Goal: Check status: Check status

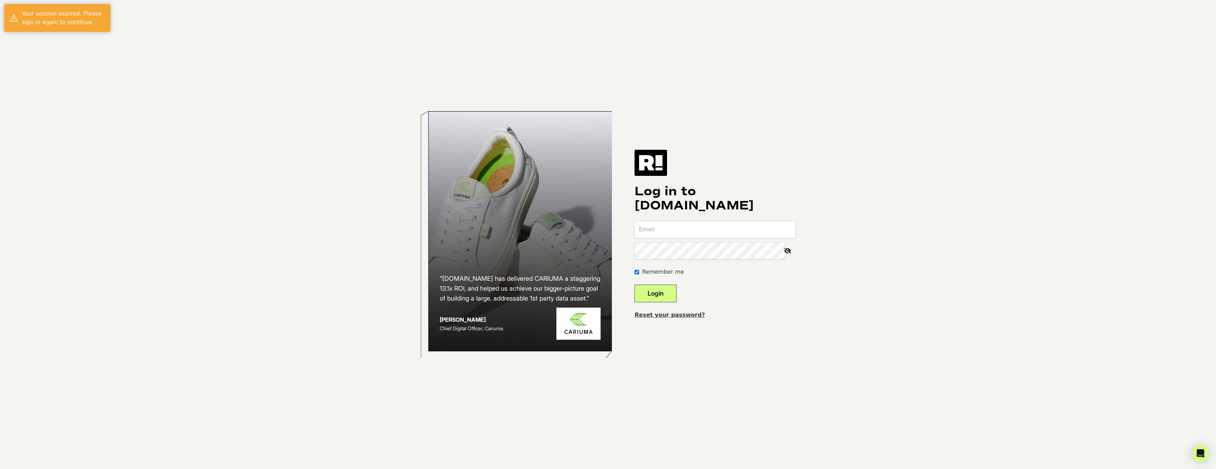
click at [678, 232] on input "email" at bounding box center [714, 229] width 161 height 17
type input "anna.sampson@arcade1up.com"
click at [634, 285] on button "Login" at bounding box center [655, 294] width 42 height 18
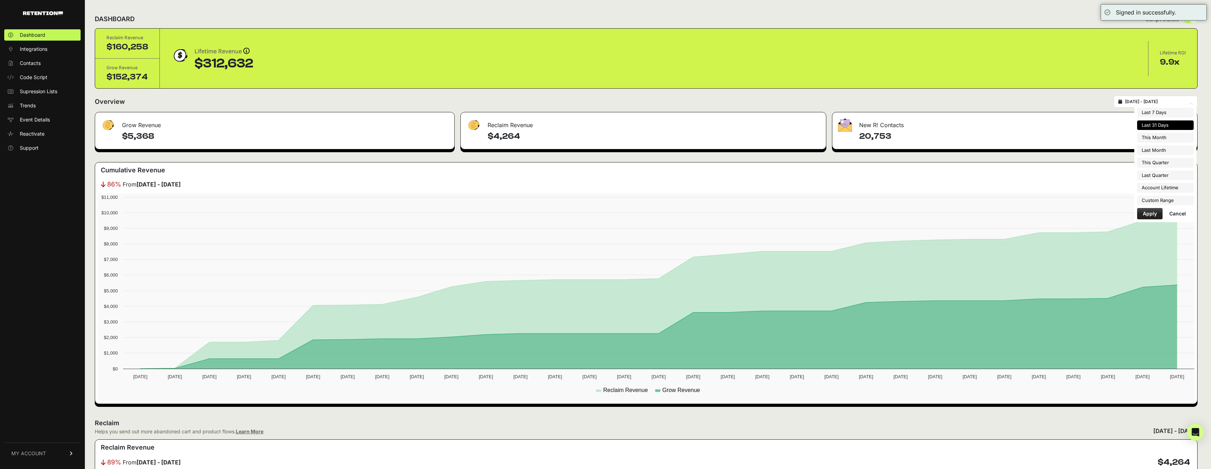
click at [1181, 102] on input "2025-08-03 - 2025-09-02" at bounding box center [1159, 102] width 68 height 6
click at [1167, 153] on li "Last Month" at bounding box center [1165, 151] width 57 height 10
type input "[DATE] - [DATE]"
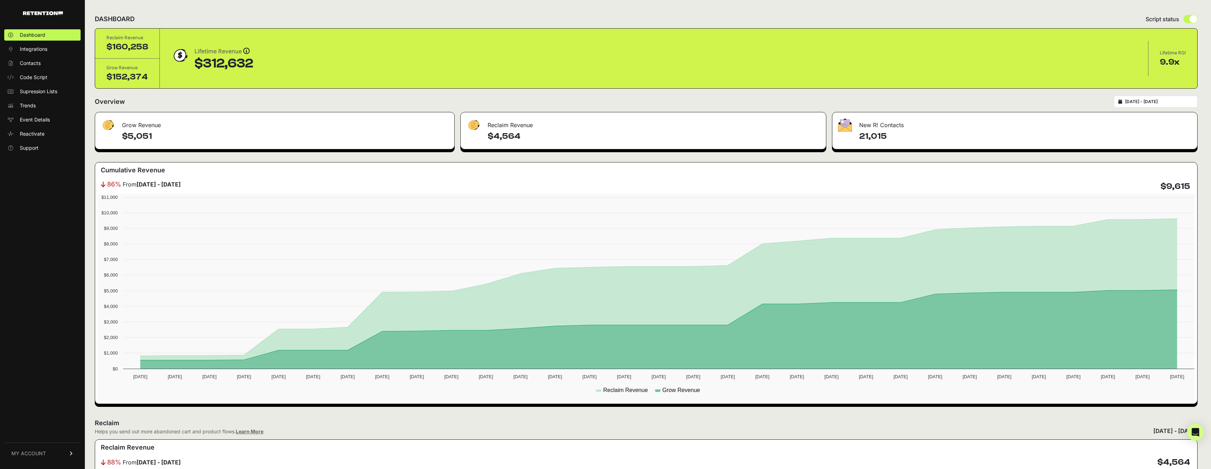
drag, startPoint x: 253, startPoint y: 66, endPoint x: 194, endPoint y: 64, distance: 59.4
click at [194, 64] on div "Lifetime Revenue Revenue attribution works in two ways: Grow Revenue: Revenue i…" at bounding box center [653, 59] width 965 height 24
copy div "$312,632"
drag, startPoint x: 883, startPoint y: 136, endPoint x: 859, endPoint y: 139, distance: 24.2
click at [859, 139] on div "21,015" at bounding box center [1014, 140] width 365 height 18
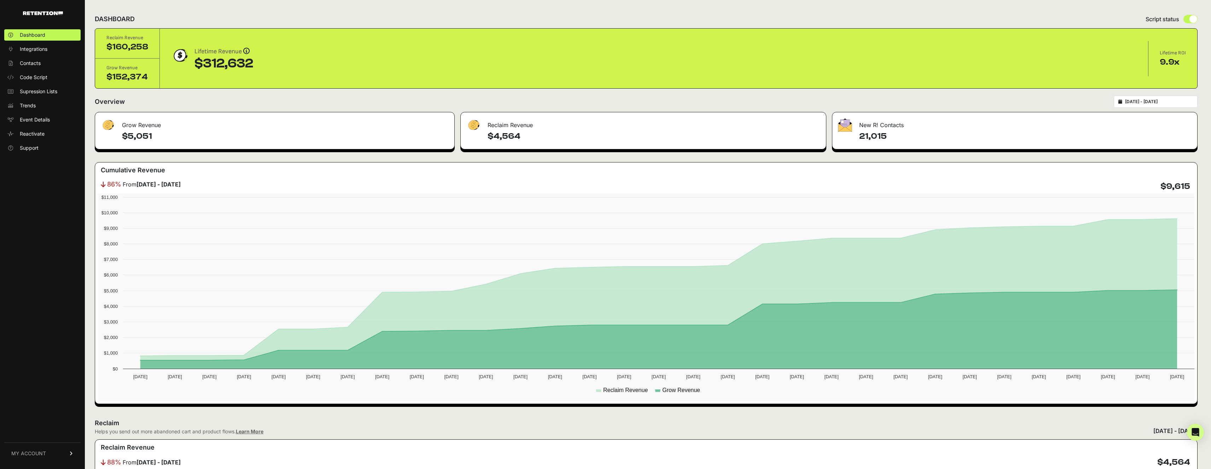
copy h4 "21,015"
drag, startPoint x: 1193, startPoint y: 187, endPoint x: 1163, endPoint y: 185, distance: 30.1
click at [1163, 185] on div "86% From [DATE] - [DATE] $9,615" at bounding box center [646, 187] width 1096 height 14
copy h4 "$9,615"
